Goal: Task Accomplishment & Management: Use online tool/utility

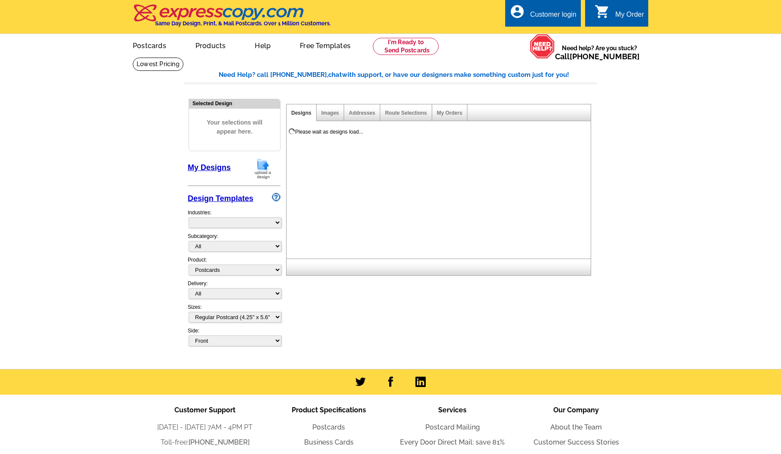
select select "1"
select select "971"
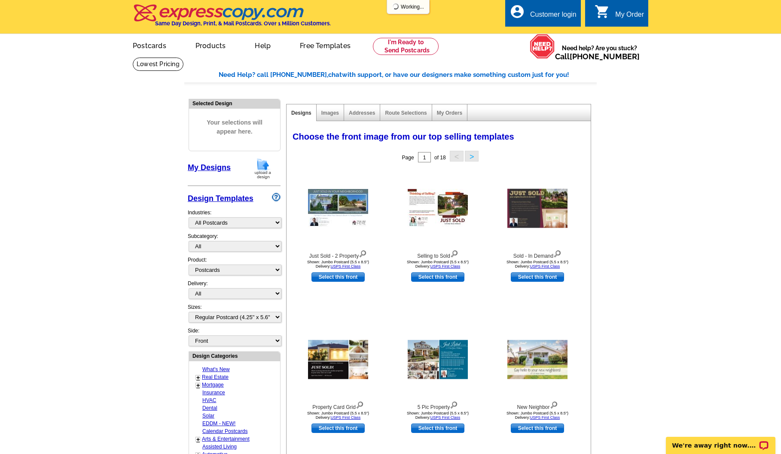
click at [533, 13] on div "Customer login" at bounding box center [553, 17] width 46 height 12
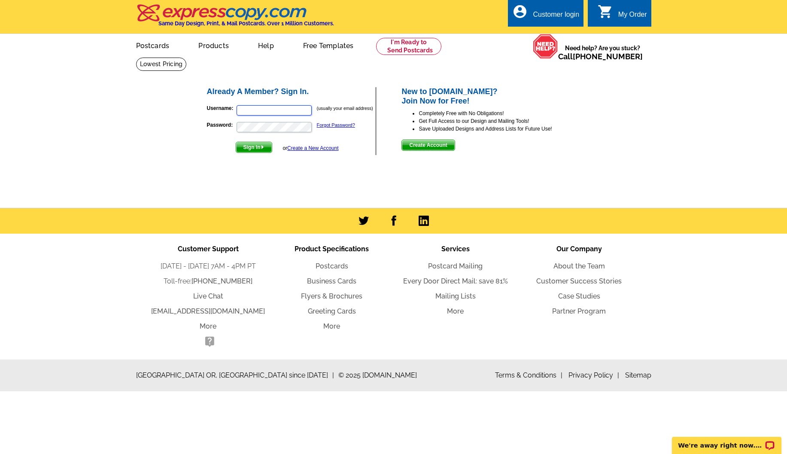
click at [283, 110] on input "Username:" at bounding box center [274, 110] width 75 height 10
